Goal: Find specific page/section: Find specific page/section

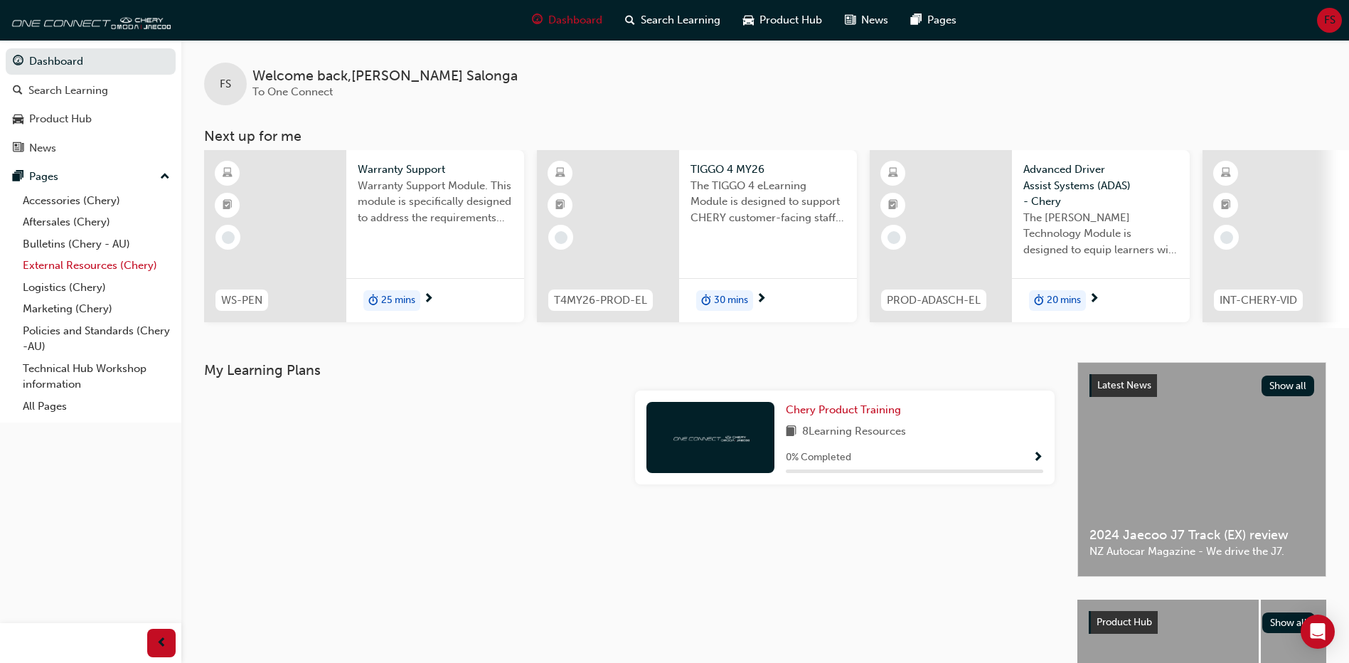
click at [55, 268] on link "External Resources (Chery)" at bounding box center [96, 266] width 159 height 22
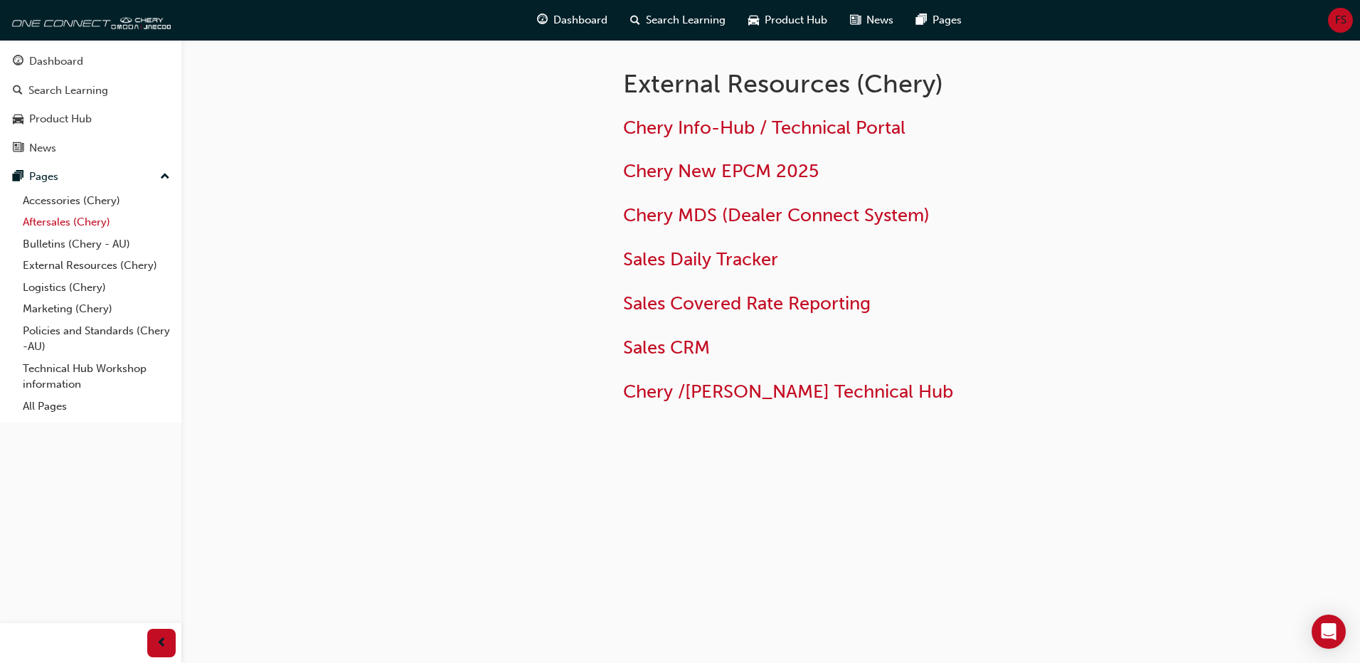
click at [48, 222] on link "Aftersales (Chery)" at bounding box center [96, 222] width 159 height 22
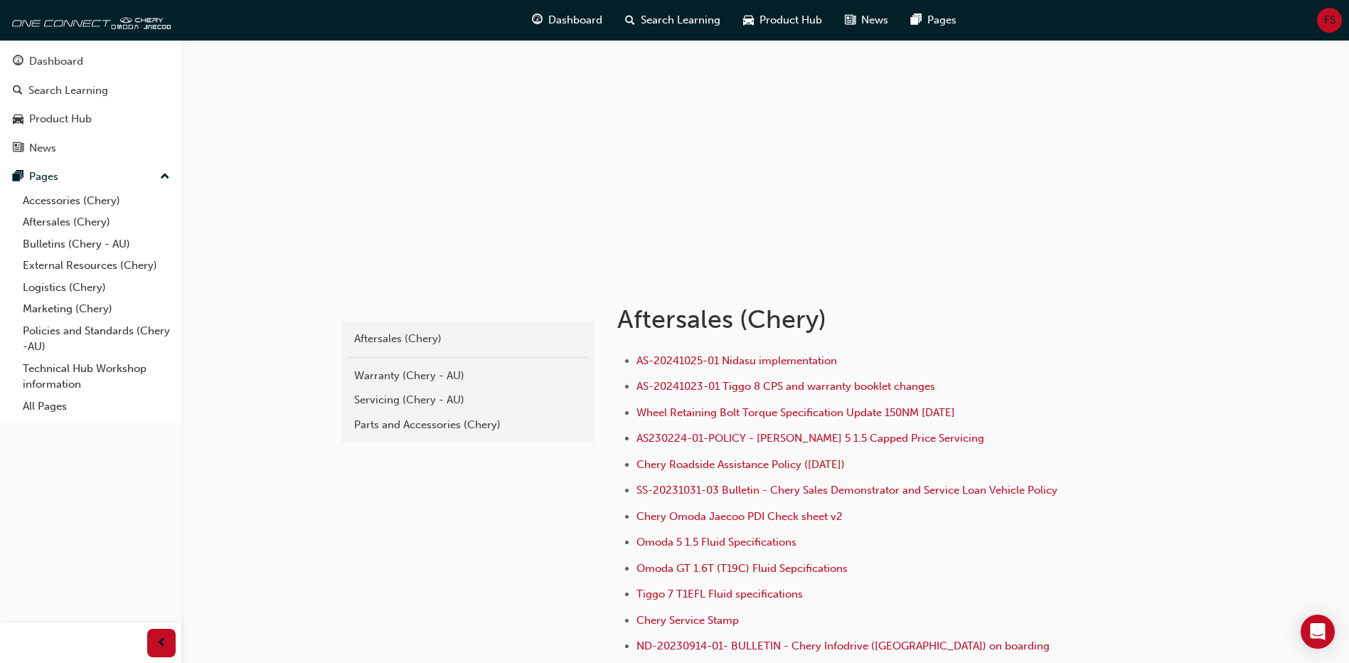
scroll to position [71, 0]
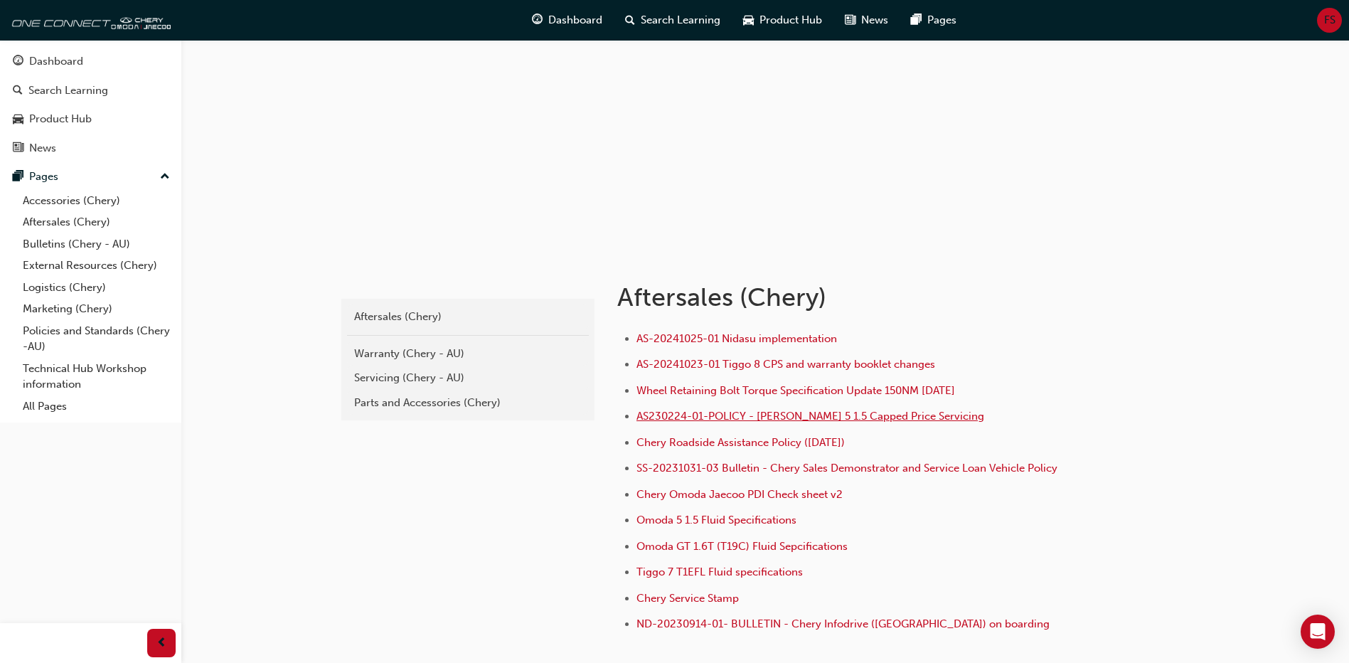
click at [854, 417] on span "AS230224-01-POLICY - [PERSON_NAME] 5 1.5 Capped Price Servicing" at bounding box center [811, 416] width 348 height 13
